Goal: Task Accomplishment & Management: Complete application form

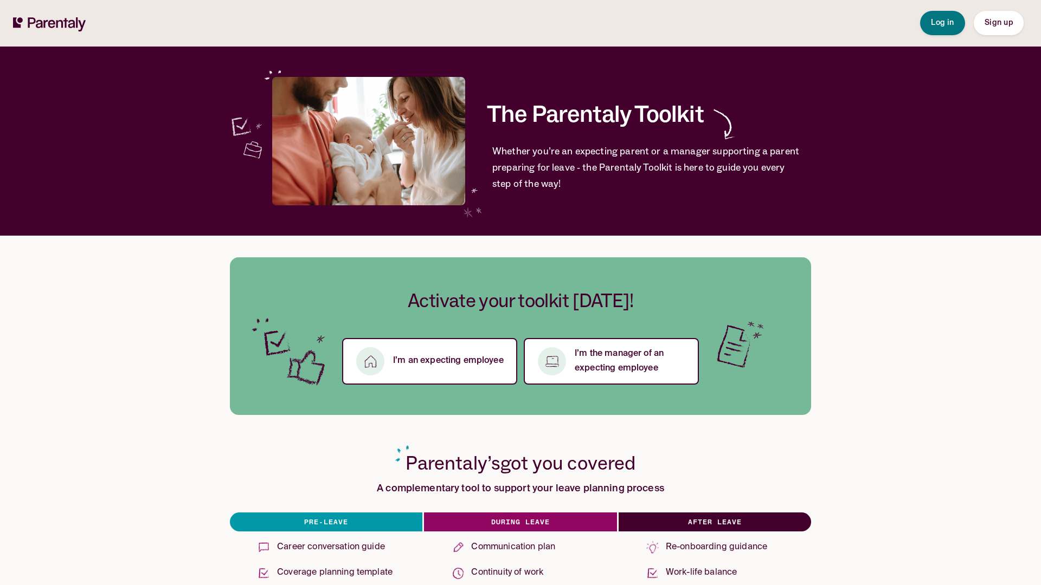
click at [998, 23] on span "Sign up" at bounding box center [998, 23] width 28 height 8
